Goal: Information Seeking & Learning: Find specific page/section

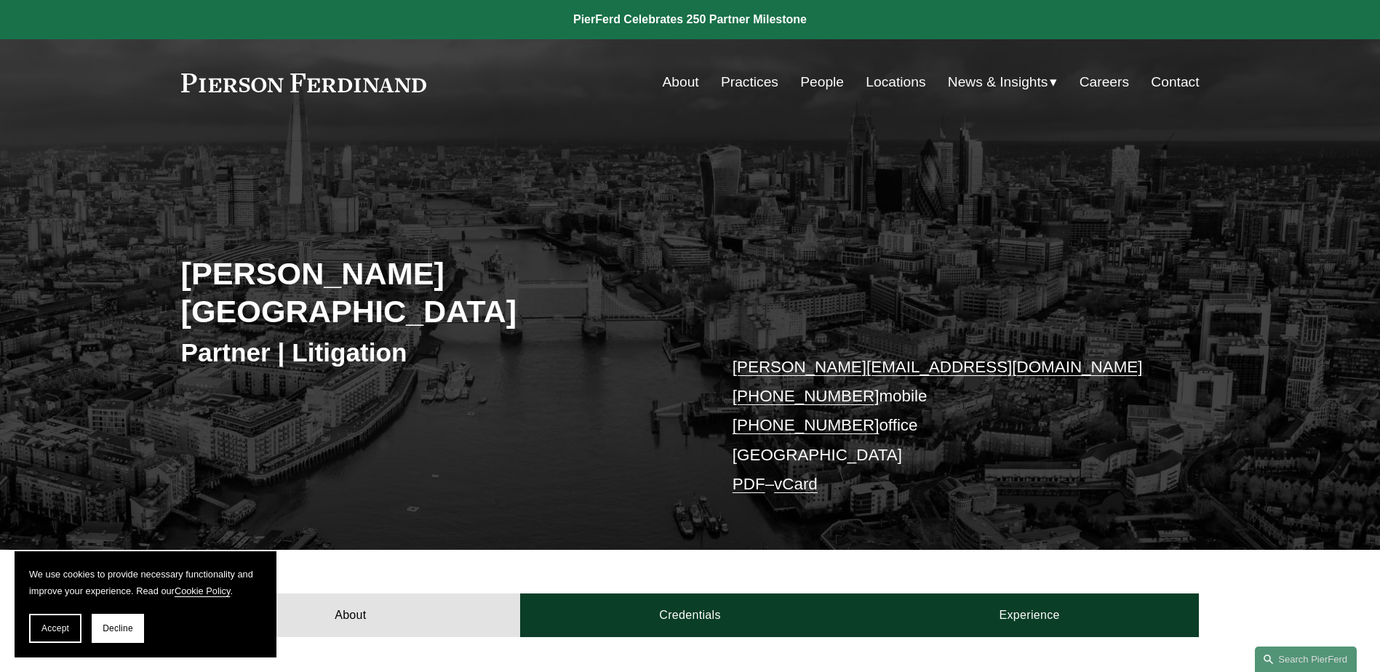
click at [49, 631] on span "Accept" at bounding box center [55, 628] width 28 height 10
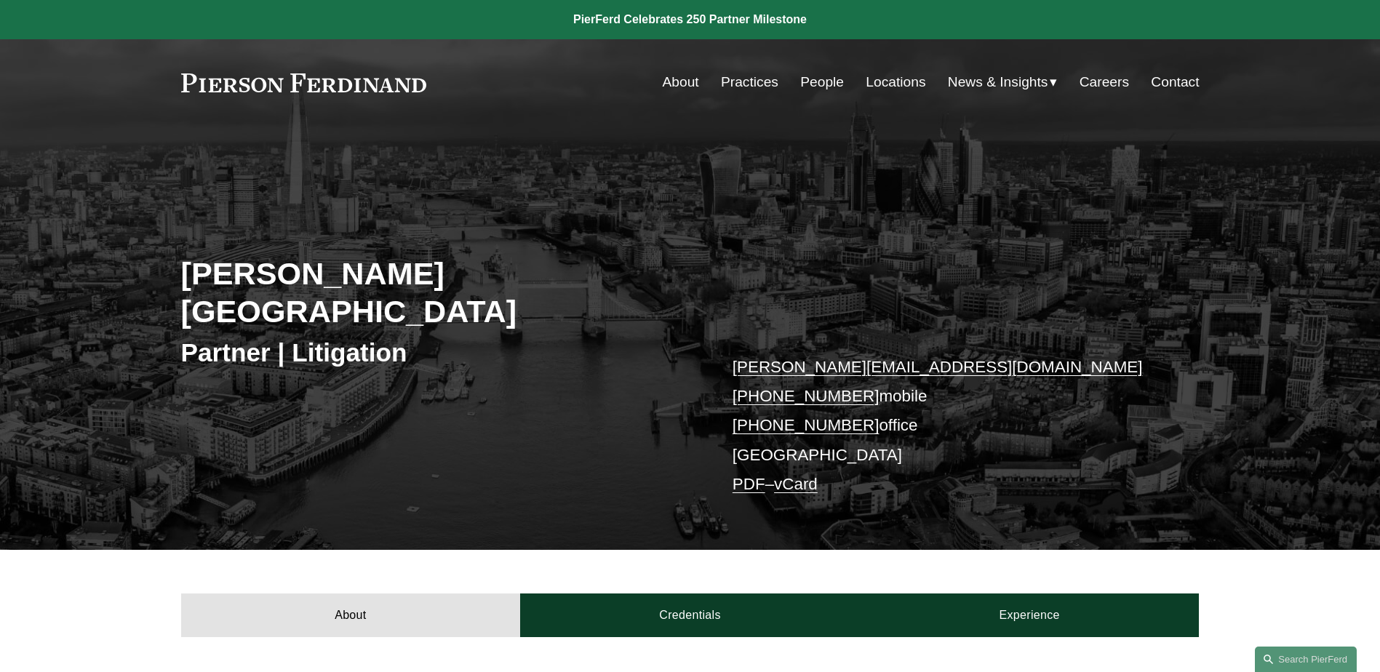
click at [809, 80] on link "People" at bounding box center [822, 82] width 44 height 28
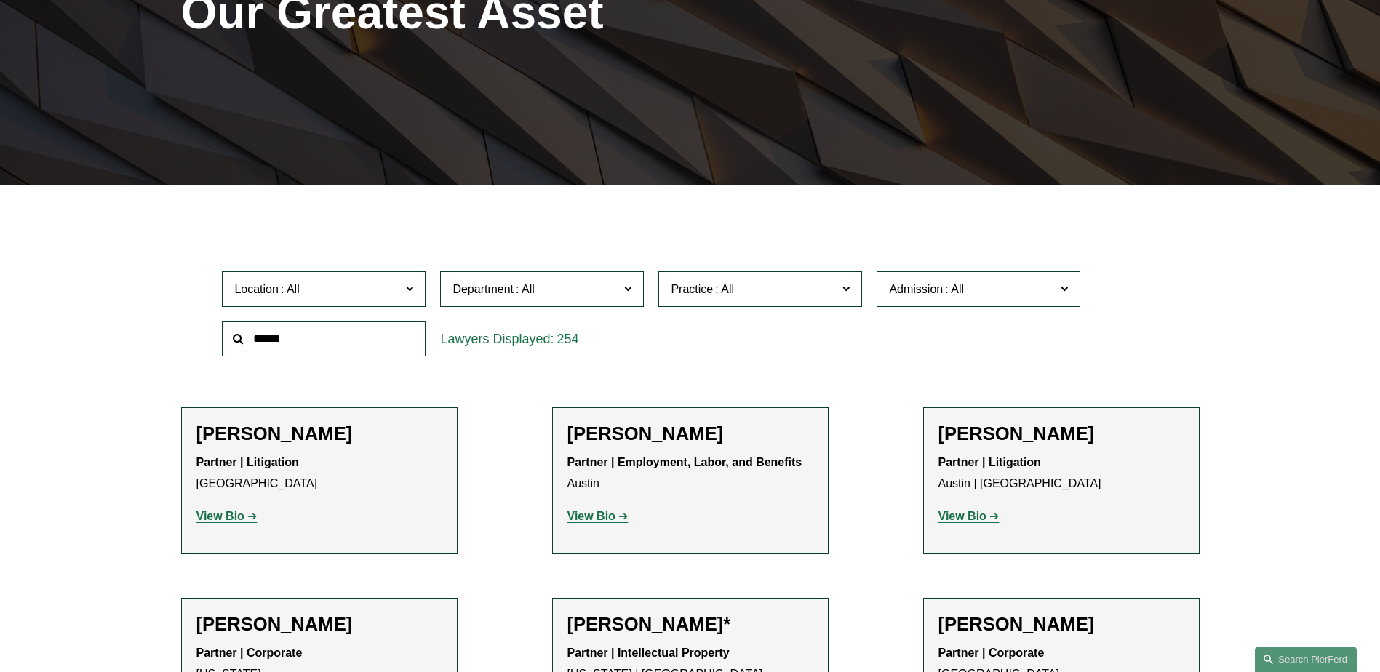
scroll to position [436, 0]
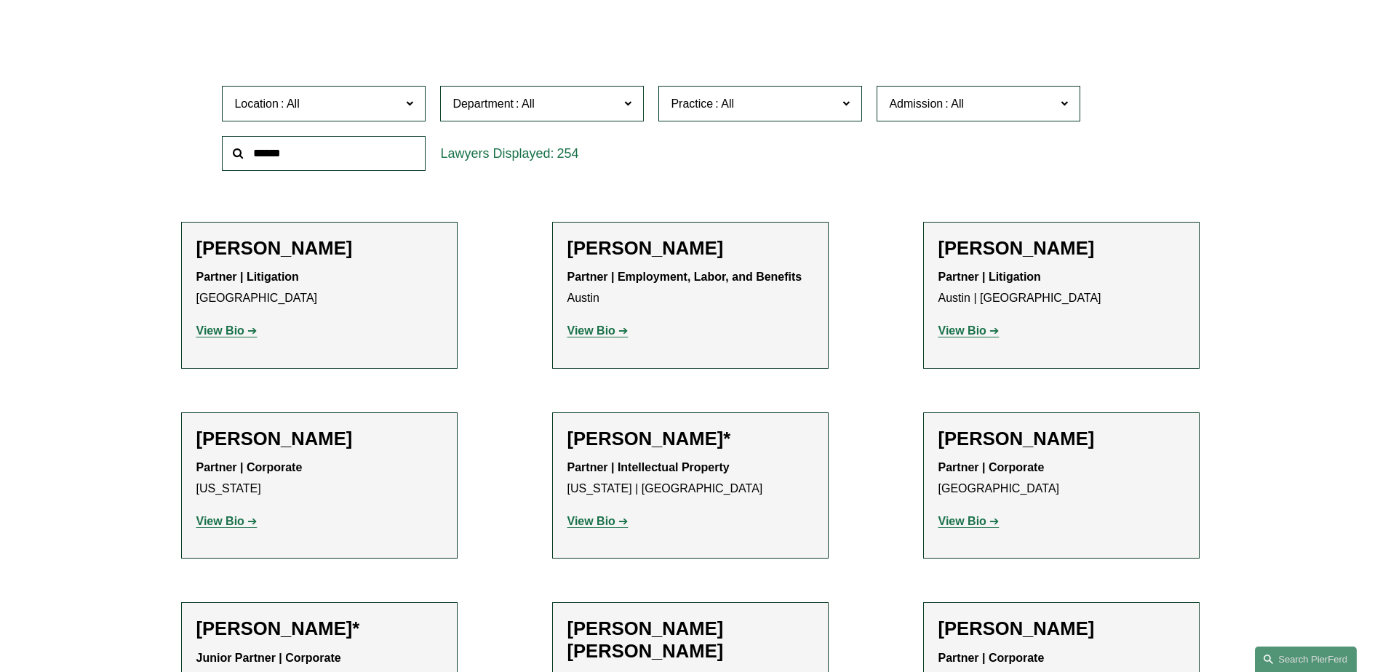
click at [411, 101] on span at bounding box center [409, 102] width 7 height 19
click at [0, 0] on link "[GEOGRAPHIC_DATA]" at bounding box center [0, 0] width 0 height 0
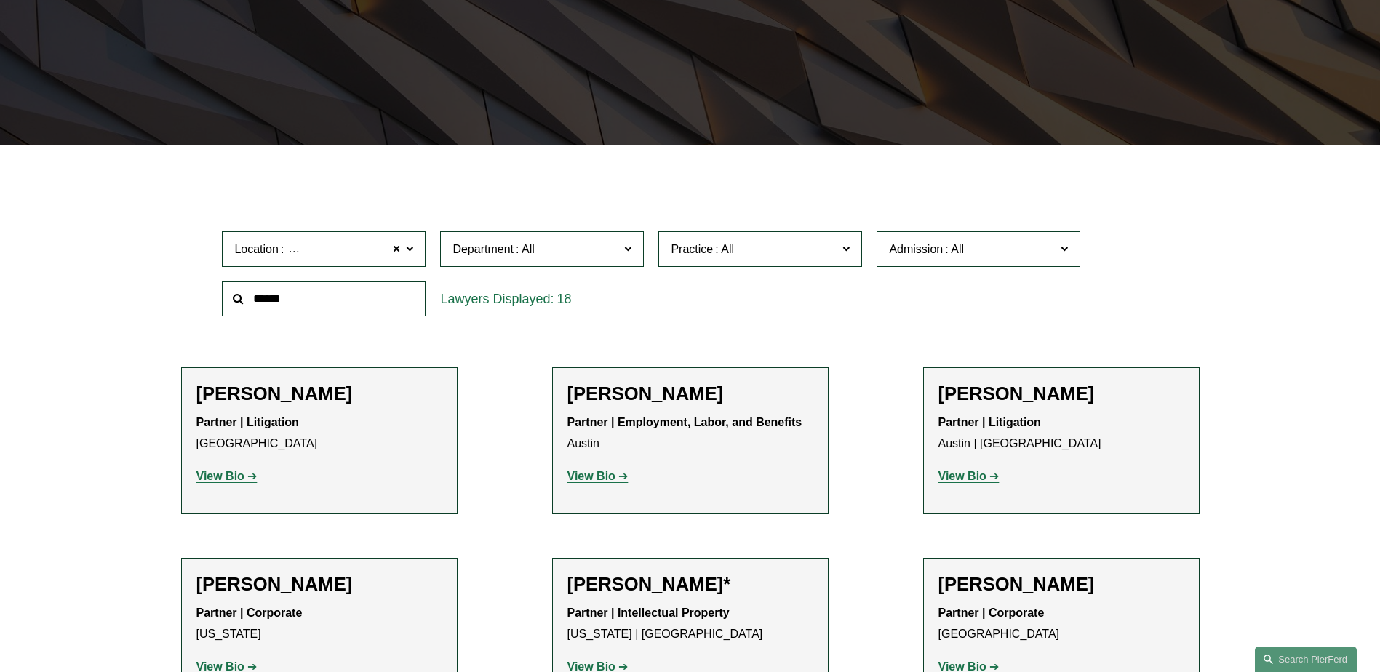
scroll to position [290, 0]
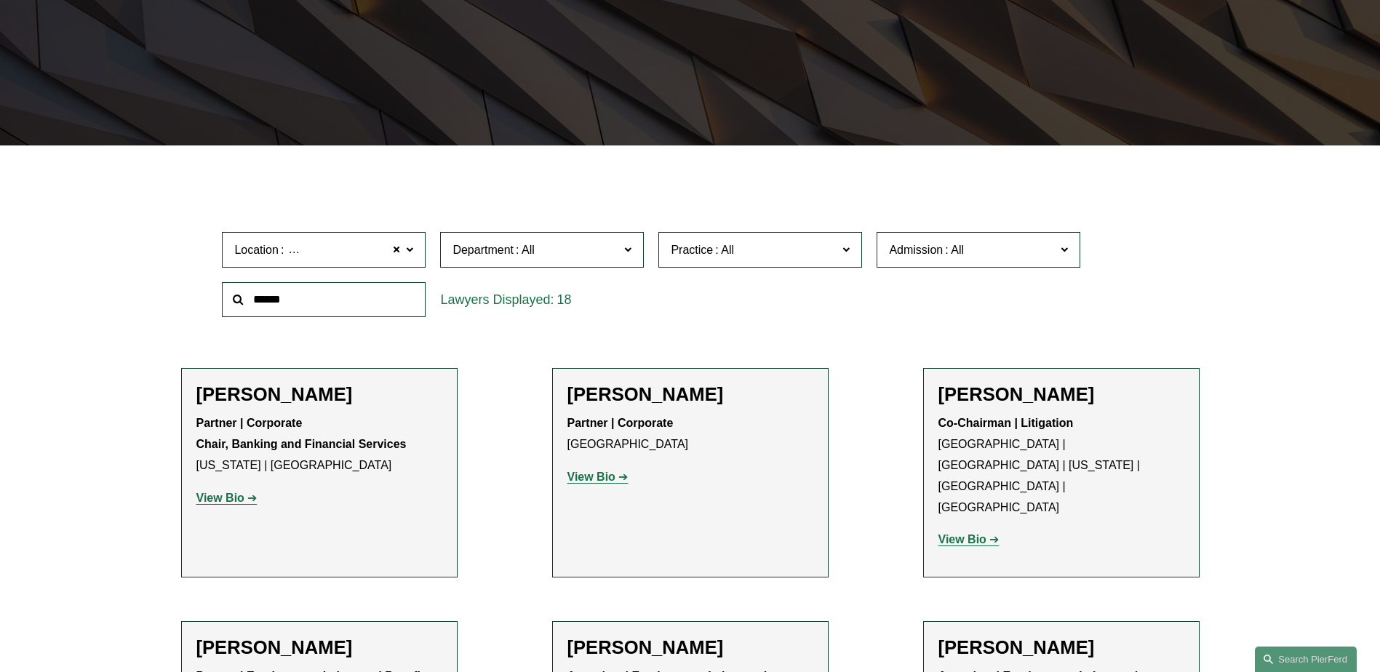
click at [232, 300] on span at bounding box center [232, 300] width 0 height 0
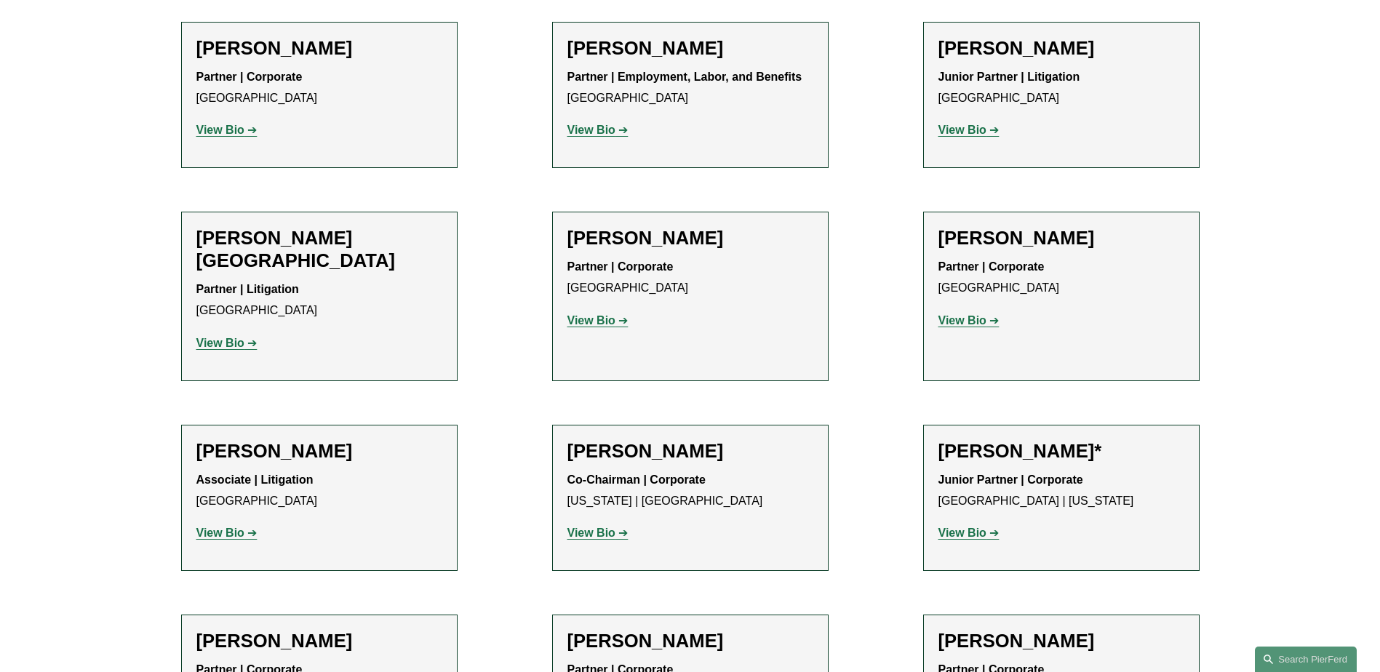
scroll to position [1163, 0]
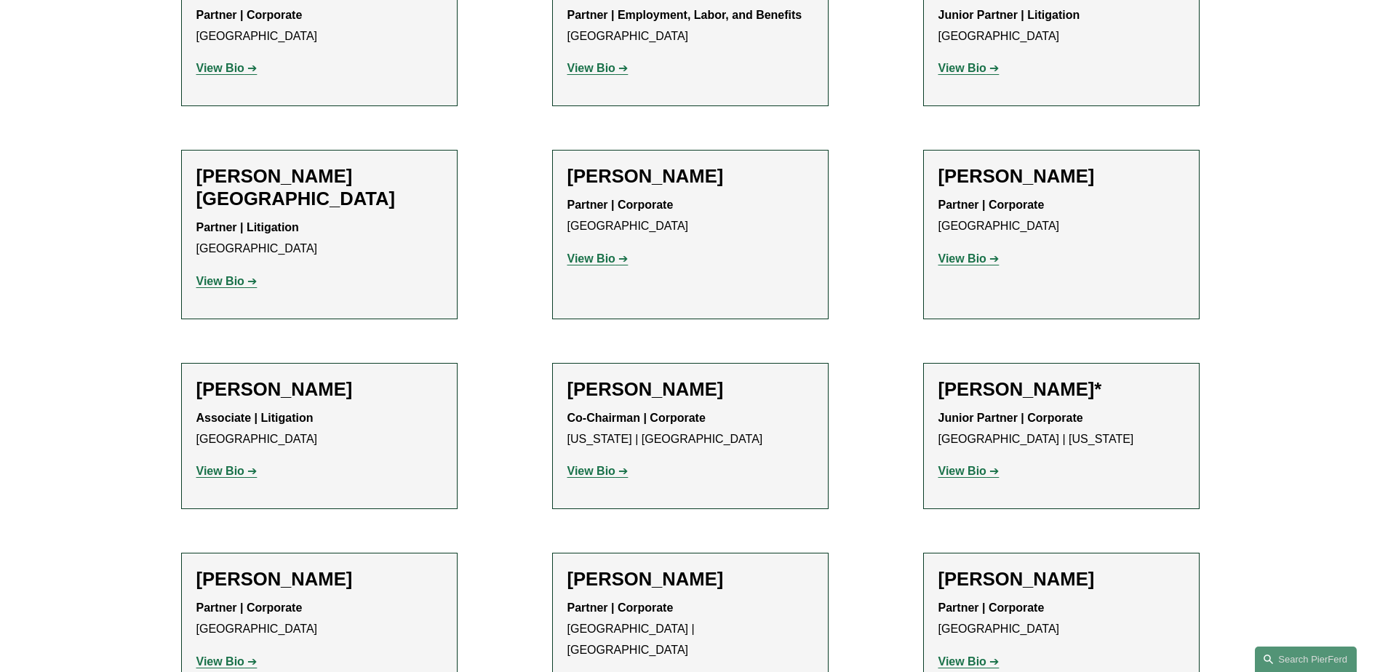
click at [957, 655] on strong "View Bio" at bounding box center [962, 661] width 48 height 12
click at [213, 275] on strong "View Bio" at bounding box center [220, 281] width 48 height 12
